Goal: Task Accomplishment & Management: Complete application form

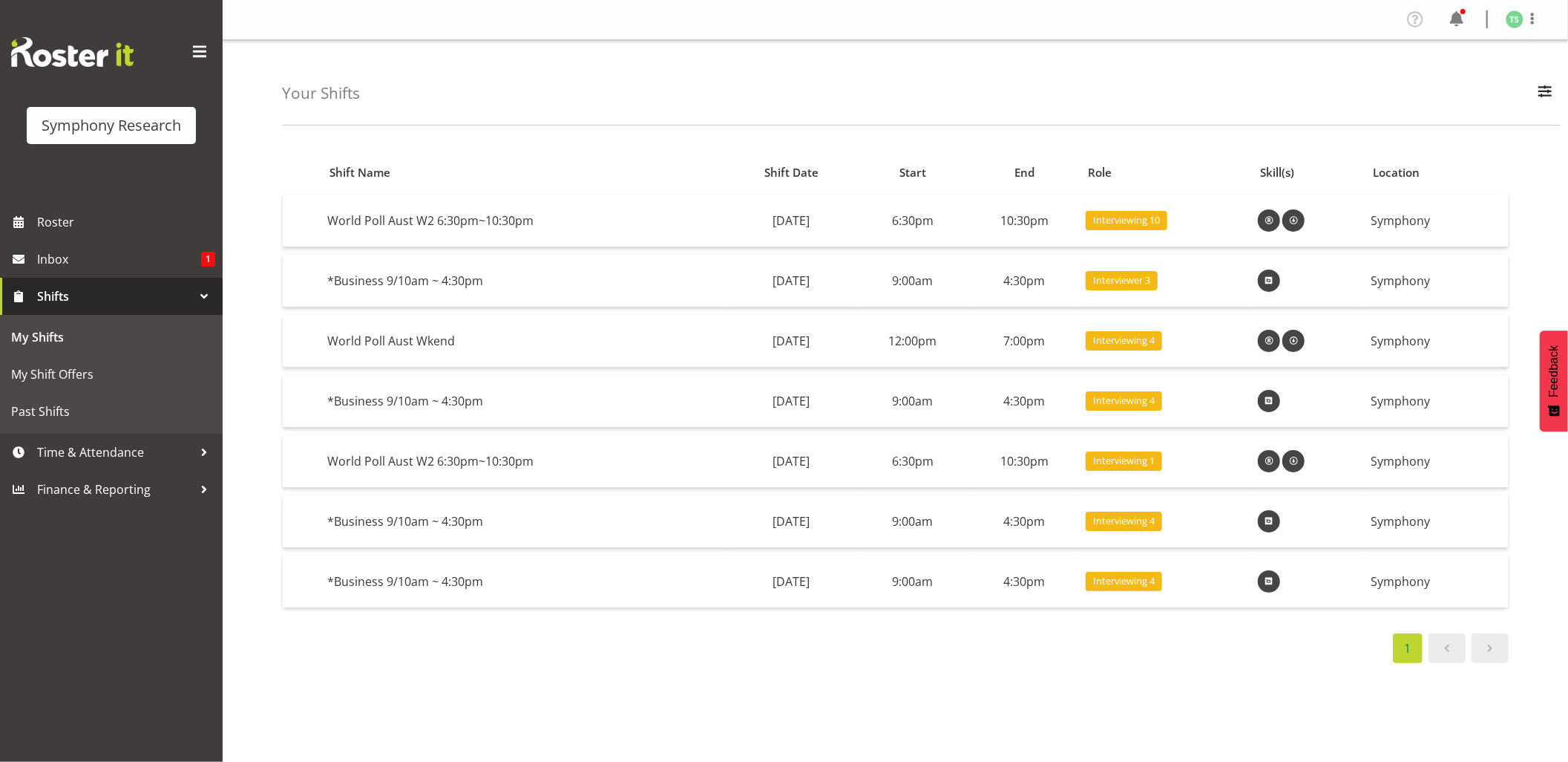
click at [1054, 661] on div "Shift Name Shift Date Start End Role Skill(s) Location World [GEOGRAPHIC_DATA] …" at bounding box center [925, 433] width 1286 height 594
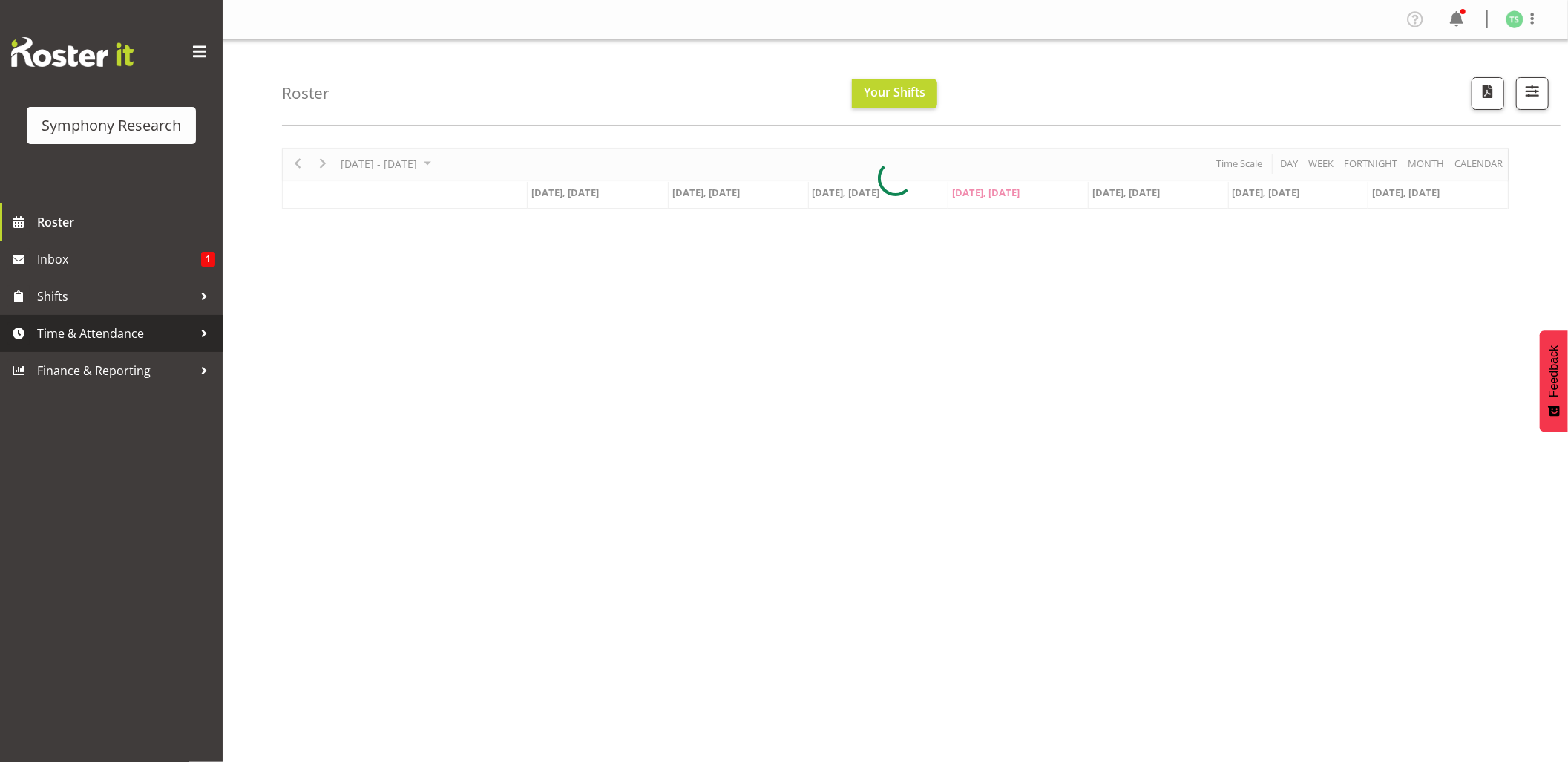
click at [94, 339] on span "Time & Attendance" at bounding box center [115, 333] width 156 height 23
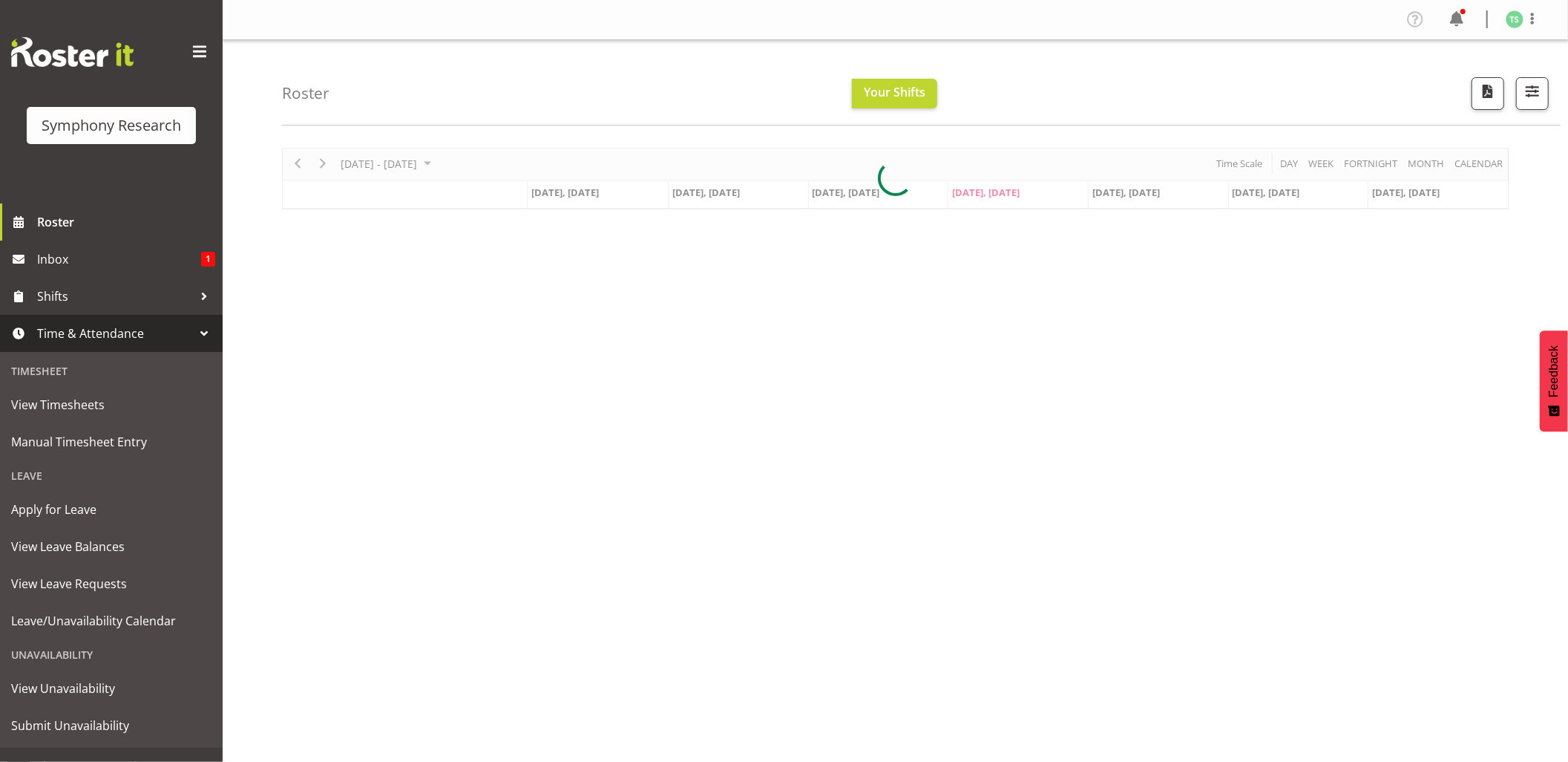
scroll to position [23, 0]
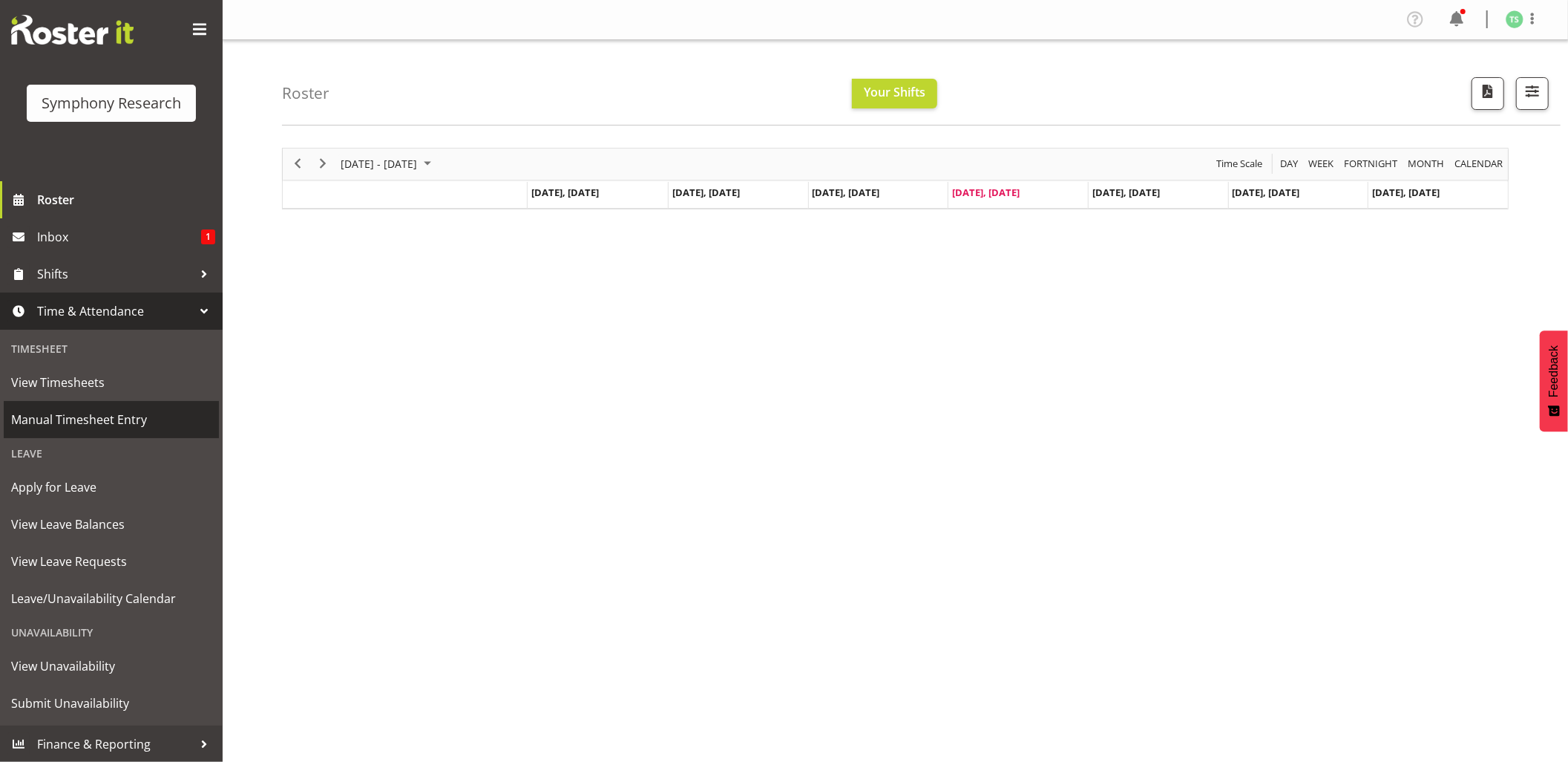
click at [92, 422] on span "Manual Timesheet Entry" at bounding box center [112, 419] width 201 height 23
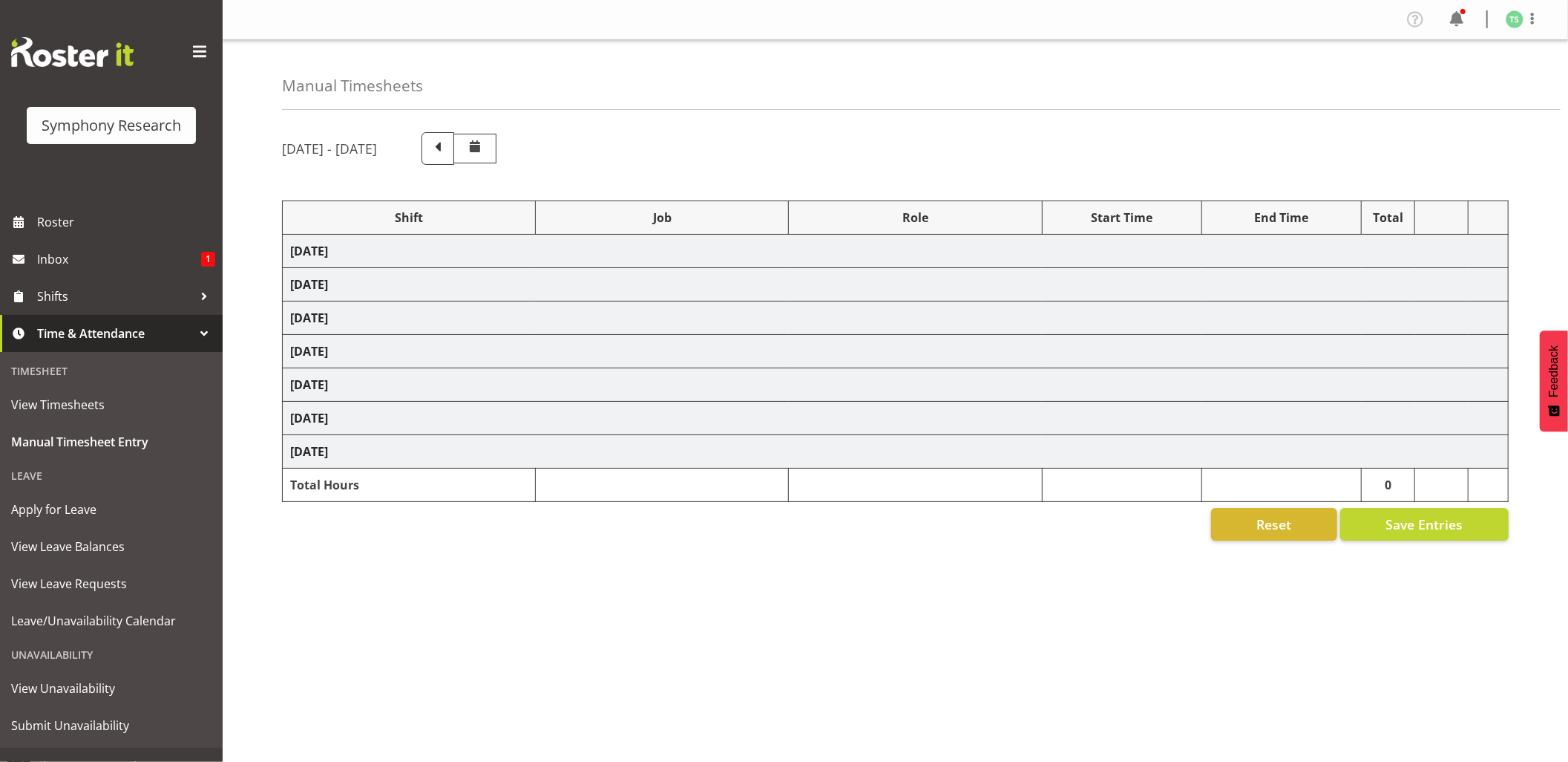
select select "26078"
select select "10239"
select select "26078"
select select "10239"
select select "47"
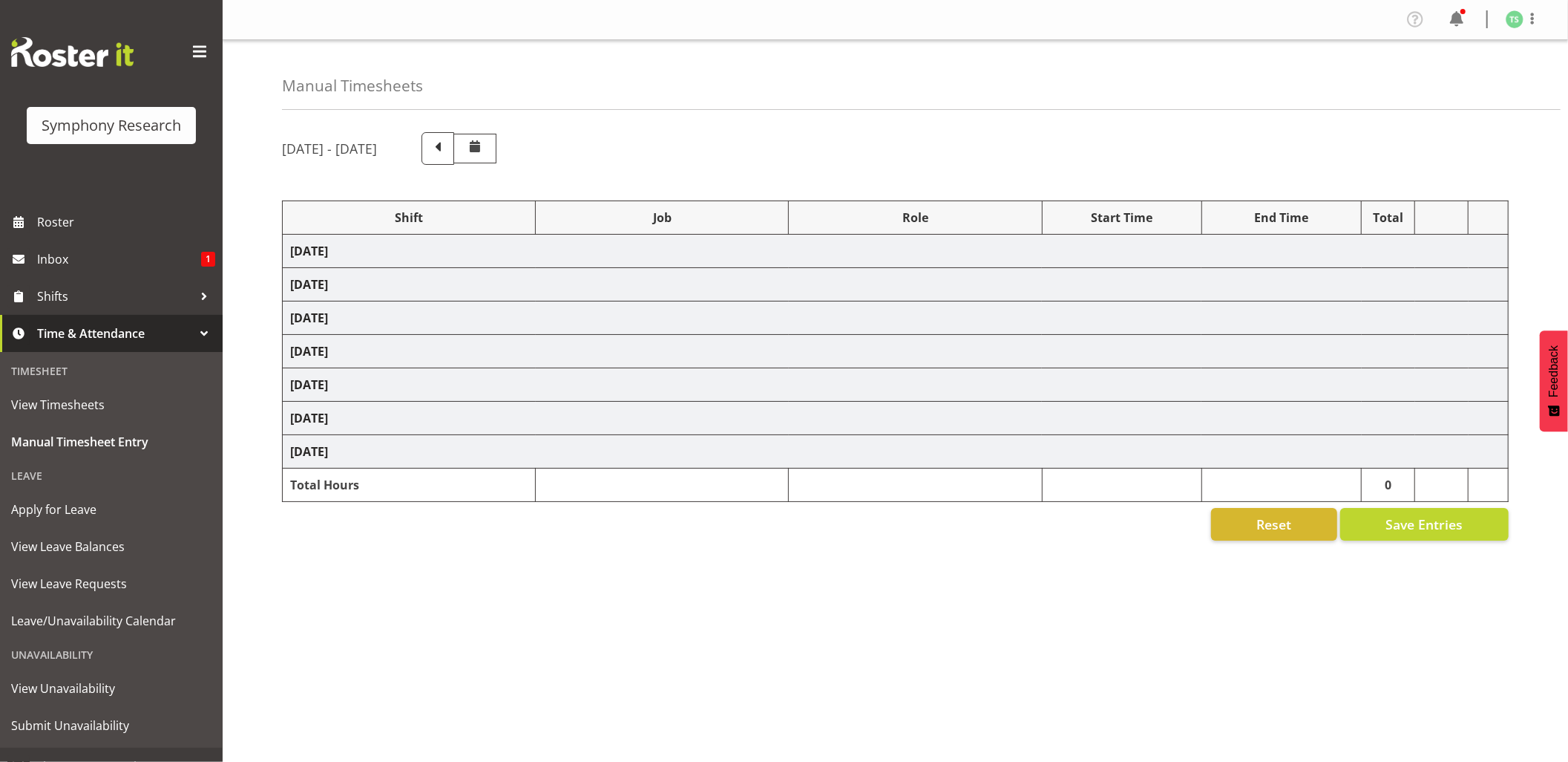
select select "26078"
select select "10239"
select select "47"
select select "26078"
select select "10499"
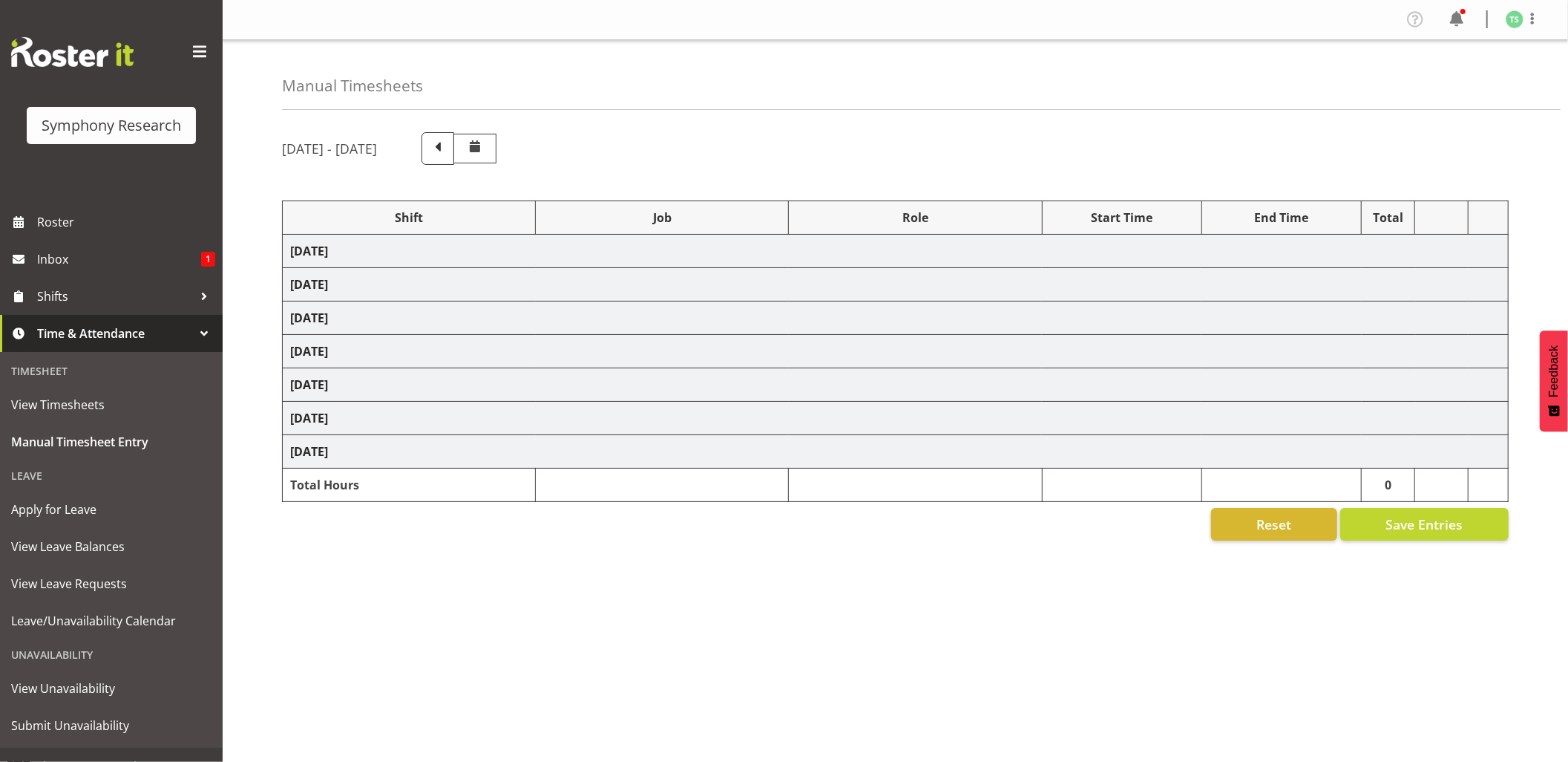
select select "47"
select select "56692"
select select "10499"
select select "47"
select select "26078"
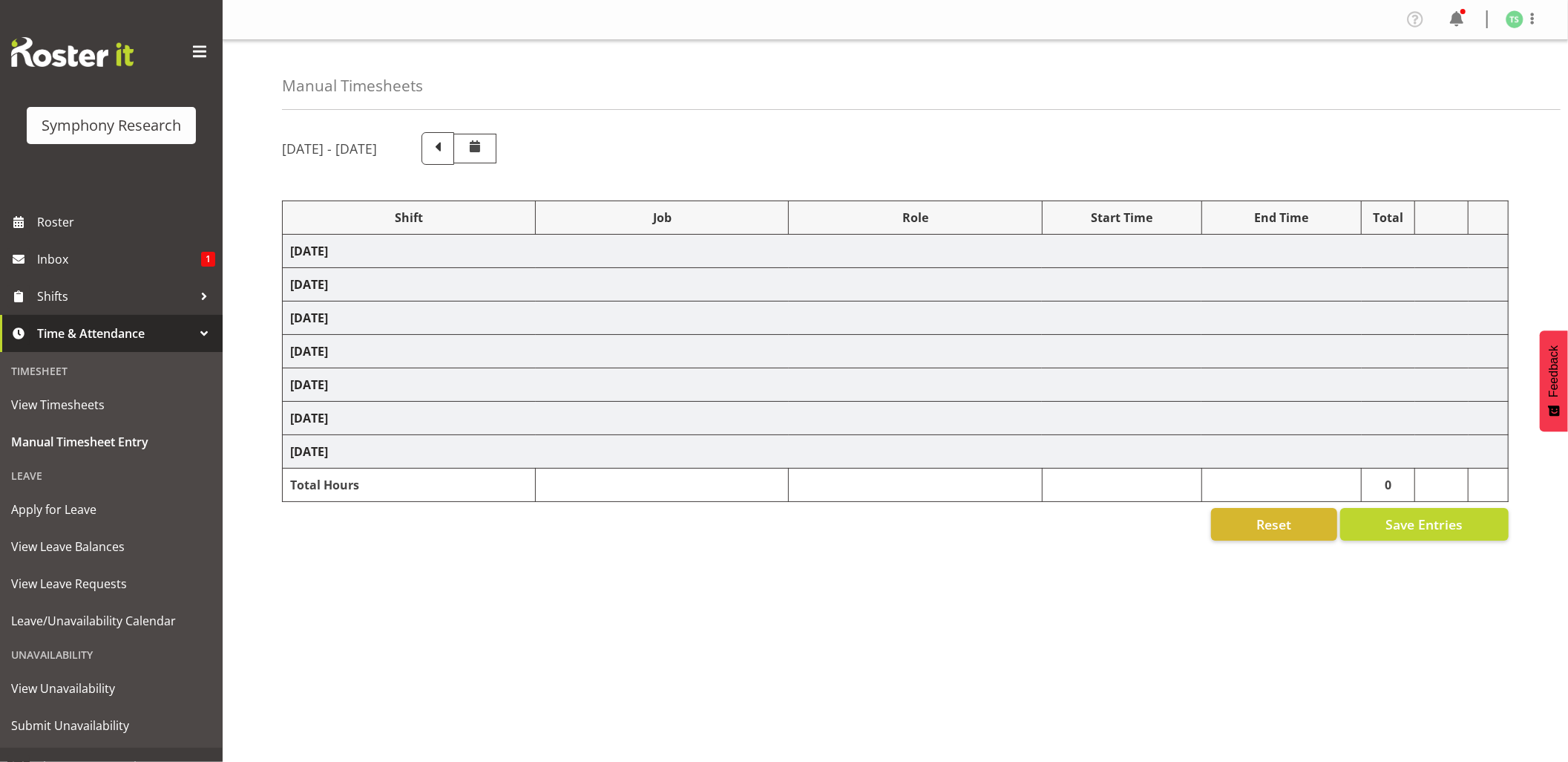
select select "10527"
select select "47"
select select "26078"
select select "9426"
select select "47"
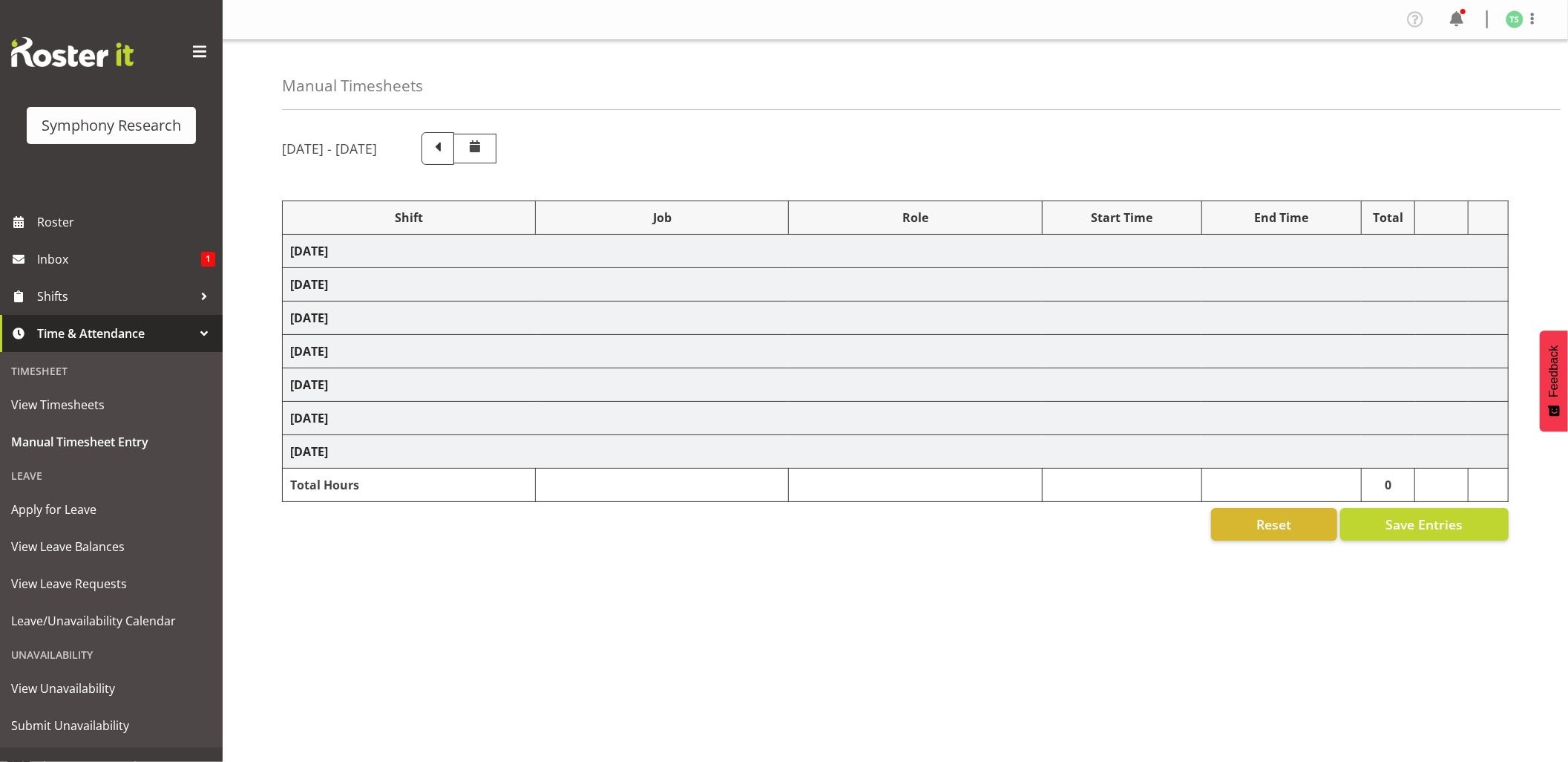
select select "56692"
select select "10499"
select select "47"
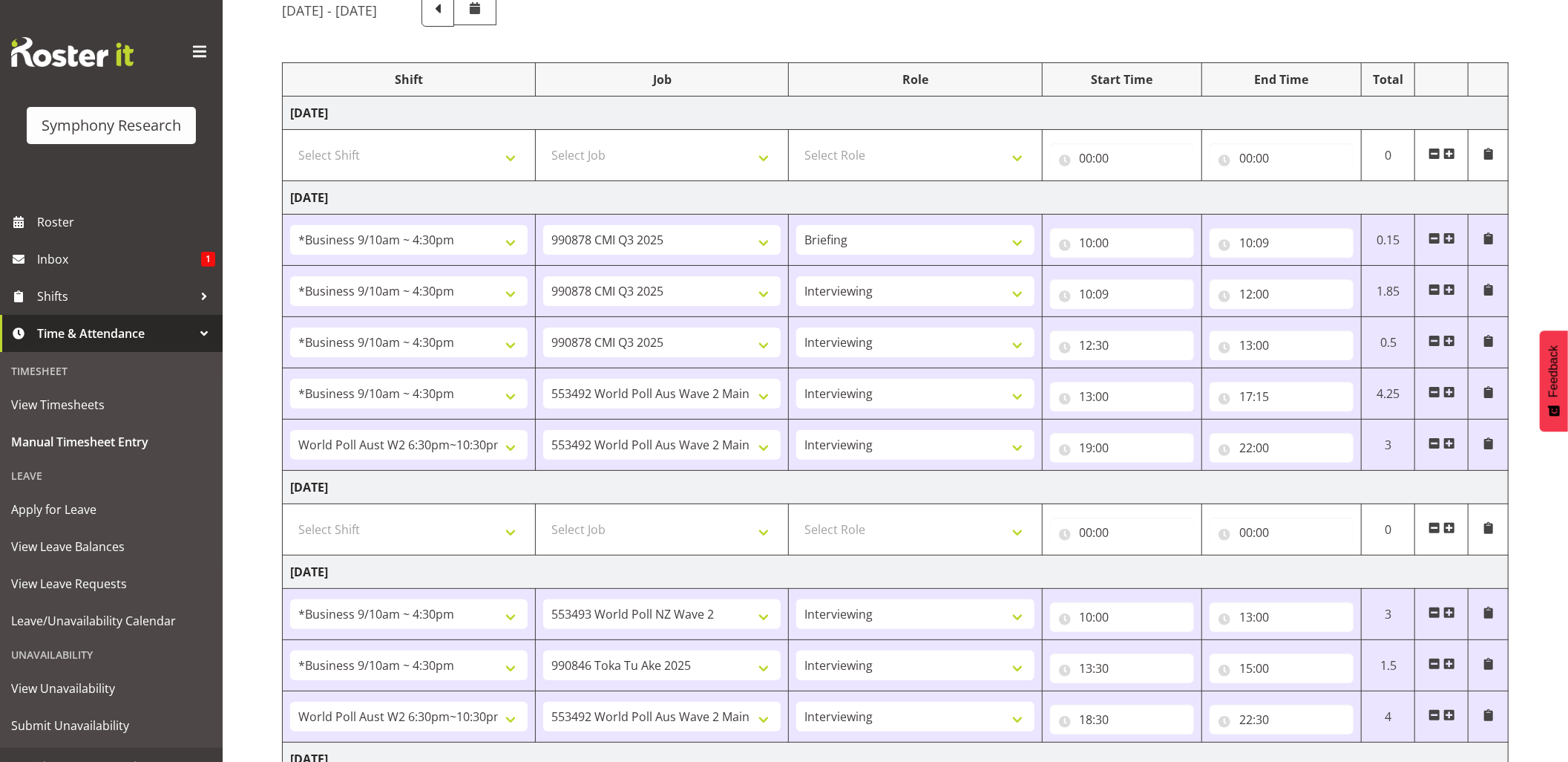
scroll to position [477, 0]
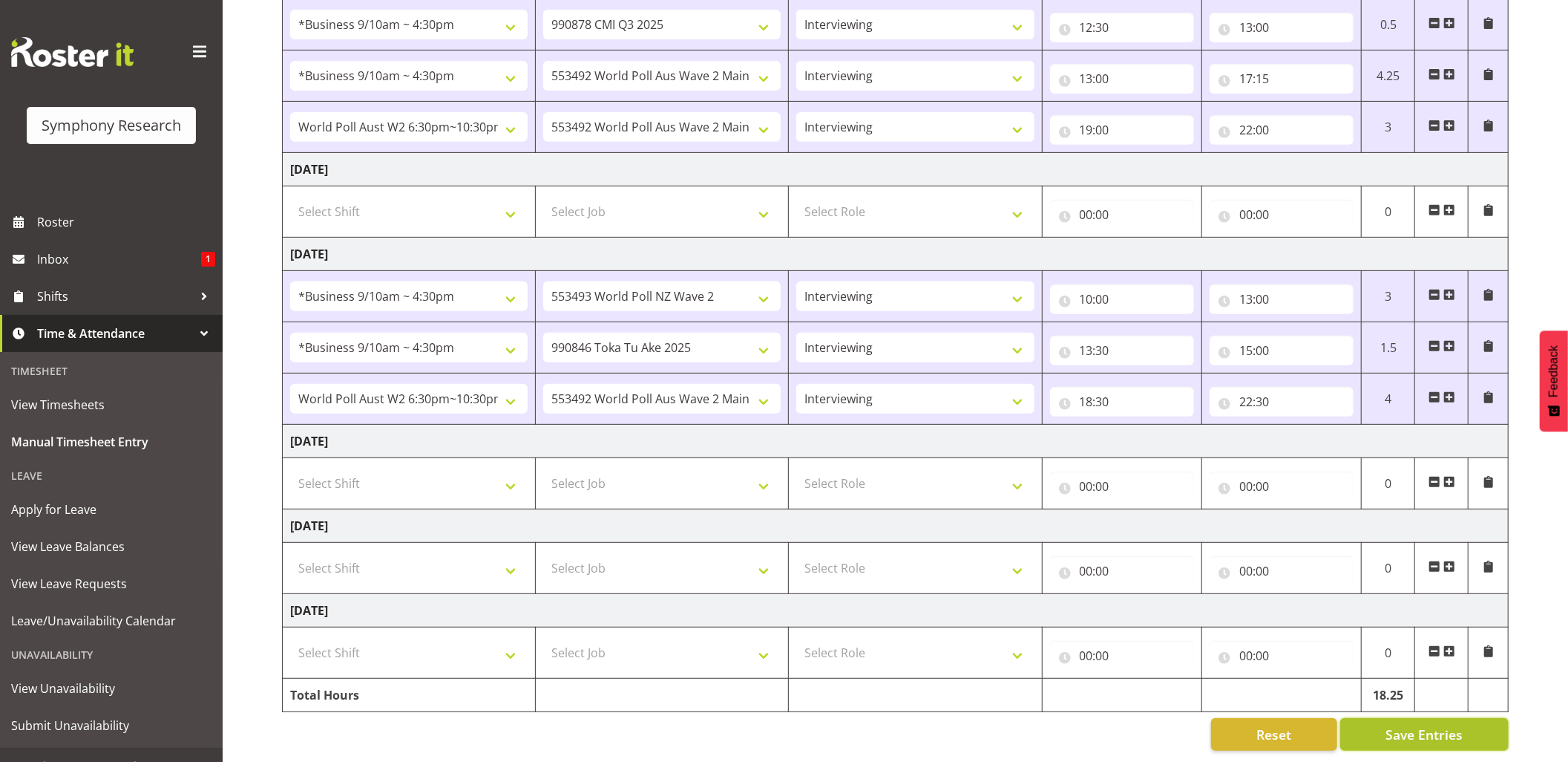
click at [1410, 724] on span "Save Entries" at bounding box center [1424, 734] width 77 height 20
click at [1410, 714] on div "Timesheet Entries Save" at bounding box center [1454, 714] width 143 height 18
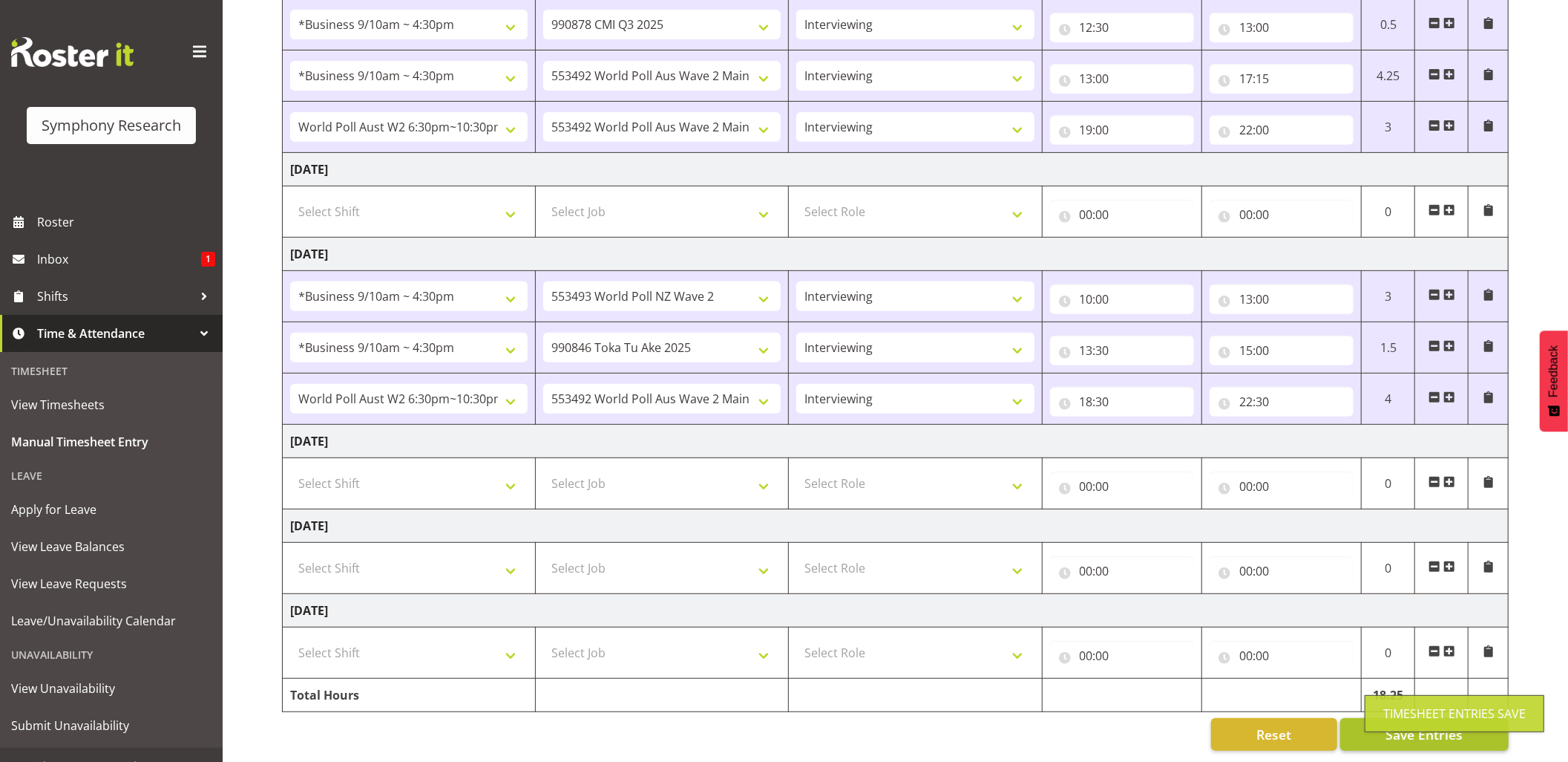
click at [1410, 714] on div "Timesheet Entries Save" at bounding box center [1454, 714] width 143 height 18
click at [1412, 724] on span "Save Entries" at bounding box center [1424, 734] width 77 height 20
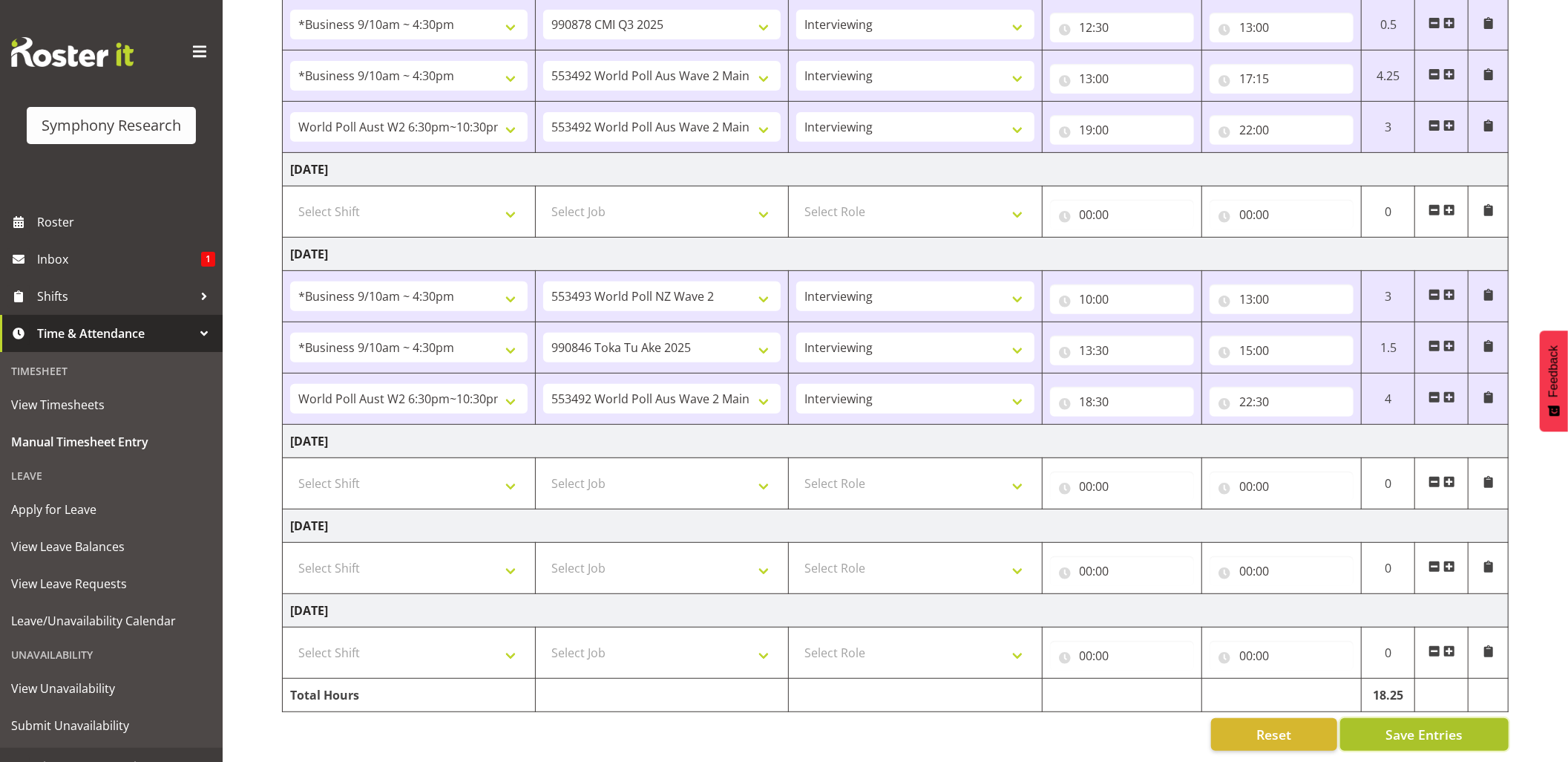
click at [1418, 724] on span "Save Entries" at bounding box center [1424, 734] width 77 height 20
click at [1422, 717] on div "Timesheet Entries Save" at bounding box center [1454, 714] width 143 height 18
click at [1422, 714] on div "Timesheet Entries Save" at bounding box center [1454, 714] width 143 height 18
click at [1425, 714] on div "Timesheet Entries Save" at bounding box center [1454, 714] width 143 height 18
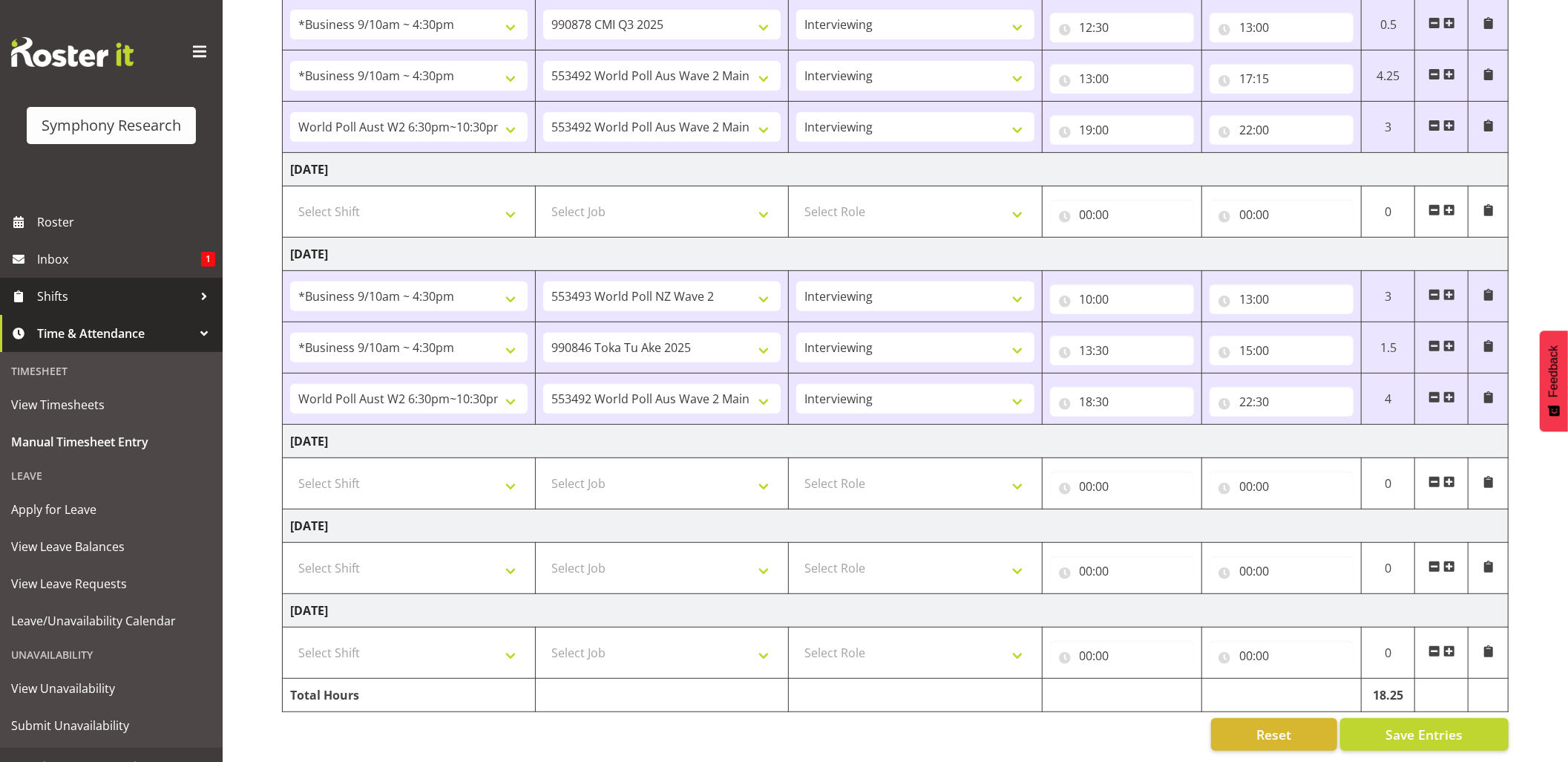
click at [60, 296] on span "Shifts" at bounding box center [115, 297] width 156 height 23
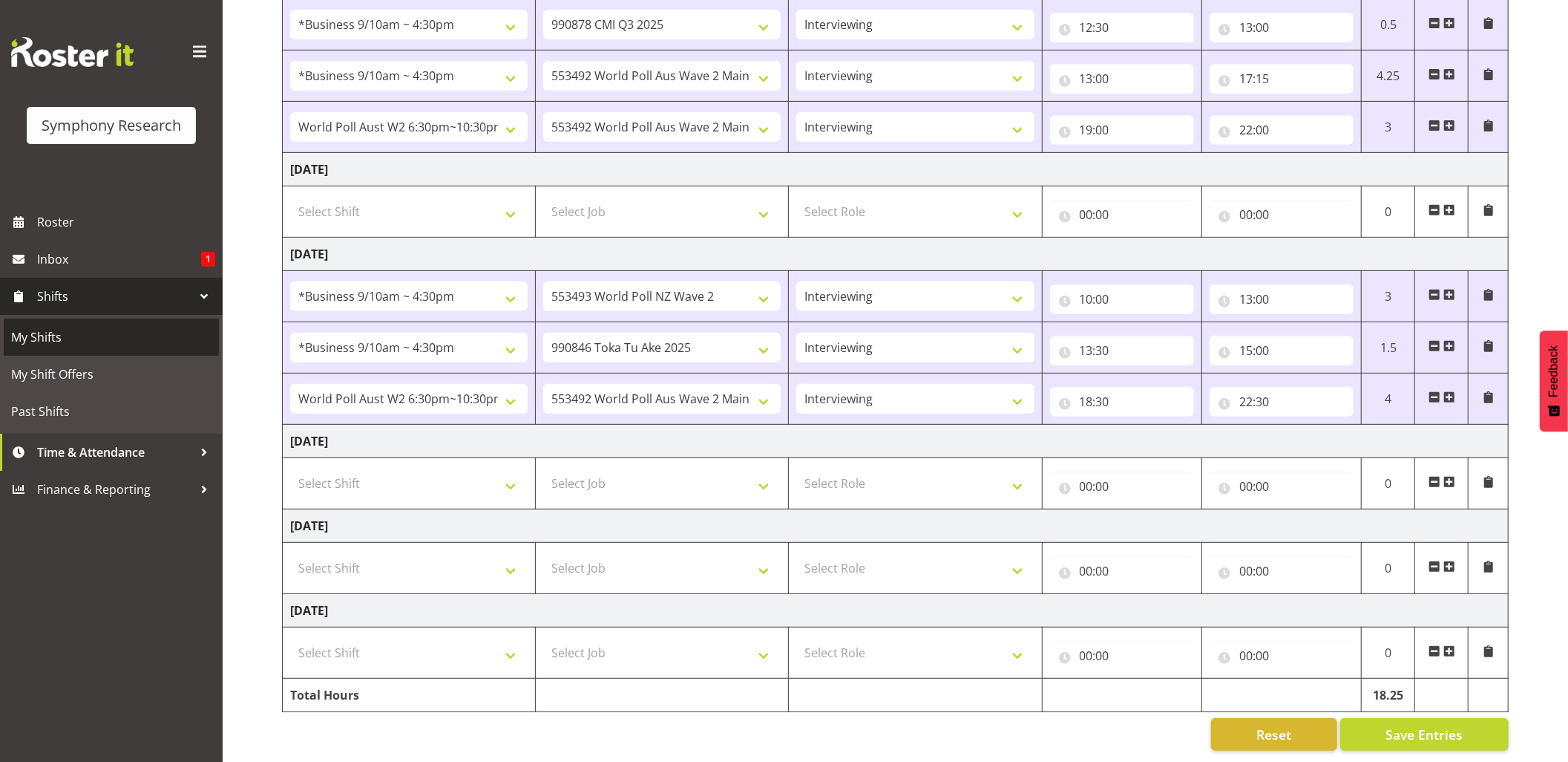
click at [44, 336] on span "My Shifts" at bounding box center [112, 337] width 201 height 23
